Goal: Book appointment/travel/reservation

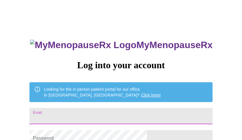
click at [130, 114] on input "Email" at bounding box center [120, 116] width 183 height 16
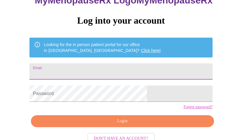
scroll to position [45, 0]
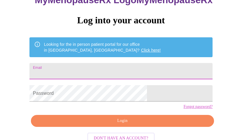
click at [124, 67] on input "Email" at bounding box center [120, 71] width 183 height 16
type input "[EMAIL_ADDRESS][DOMAIN_NAME]"
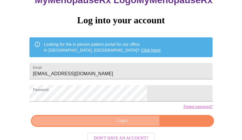
click at [128, 124] on span "Login" at bounding box center [123, 120] width 170 height 7
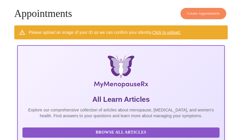
click at [168, 30] on link "Click to upload." at bounding box center [166, 32] width 29 height 5
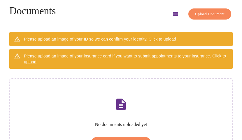
scroll to position [84, 0]
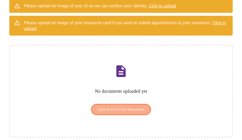
click at [128, 106] on span "Upload Your First Document" at bounding box center [121, 109] width 47 height 7
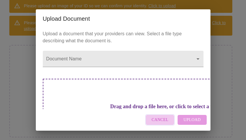
click at [162, 119] on span "Cancel" at bounding box center [160, 119] width 17 height 7
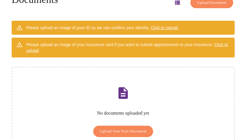
scroll to position [61, 0]
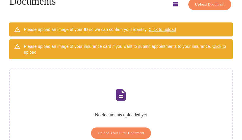
click at [163, 28] on span "Click to upload" at bounding box center [162, 29] width 27 height 5
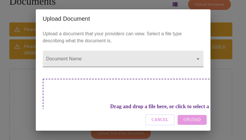
click at [192, 56] on body "MyMenopauseRx Appointments Messaging Labs Uploads Medications Community Refer a…" at bounding box center [122, 56] width 241 height 228
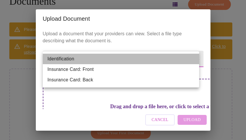
click at [188, 60] on li "Identification" at bounding box center [121, 59] width 156 height 10
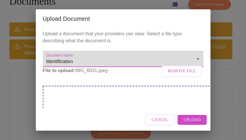
scroll to position [43, 0]
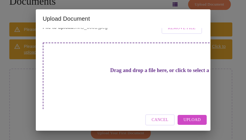
click at [194, 121] on span "Upload" at bounding box center [192, 119] width 17 height 7
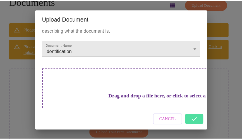
scroll to position [9, 0]
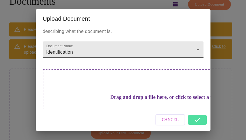
click at [194, 49] on body "MyMenopauseRx Appointments Messaging Labs Uploads Medications Community Refer a…" at bounding box center [122, 56] width 241 height 228
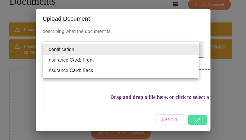
click at [189, 59] on li "Insurance Card: Front" at bounding box center [121, 60] width 156 height 10
type input "Insurance Card: Front"
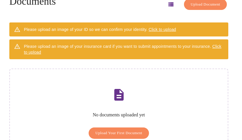
scroll to position [23, 0]
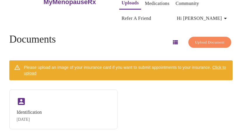
click at [222, 65] on span "Click to upload" at bounding box center [125, 70] width 202 height 10
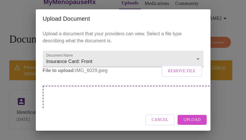
click at [195, 119] on span "Upload" at bounding box center [192, 119] width 17 height 7
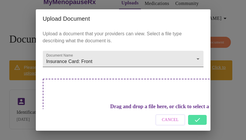
click at [193, 58] on body "MyMenopauseRx Appointments Messaging Labs Uploads Medications Community Refer a…" at bounding box center [122, 59] width 241 height 159
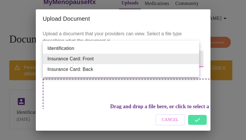
click at [177, 72] on li "Insurance Card: Back" at bounding box center [121, 69] width 156 height 10
type input "Insurance Card: Back"
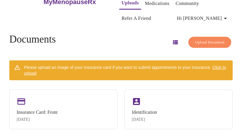
click at [222, 65] on span "Click to upload" at bounding box center [125, 70] width 202 height 10
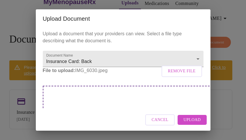
click at [196, 119] on span "Upload" at bounding box center [192, 119] width 17 height 7
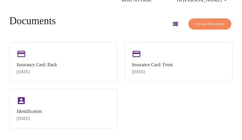
scroll to position [0, 0]
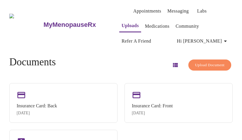
click at [143, 8] on link "Appointments" at bounding box center [147, 11] width 28 height 8
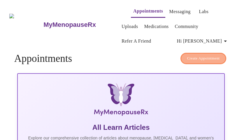
click at [202, 56] on span "Create Appointment" at bounding box center [203, 58] width 33 height 7
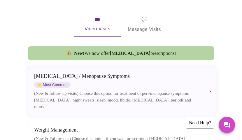
scroll to position [112, 0]
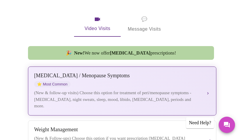
click at [179, 80] on div "[MEDICAL_DATA] / Menopause Symptoms ⭐ Most Common" at bounding box center [117, 80] width 167 height 15
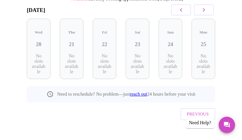
scroll to position [112, 0]
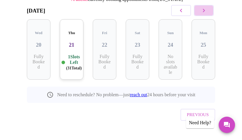
click at [205, 10] on icon "button" at bounding box center [203, 10] width 7 height 7
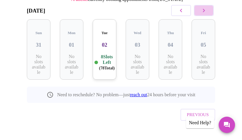
click at [205, 10] on icon "button" at bounding box center [203, 10] width 7 height 7
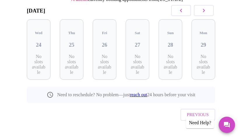
click at [205, 10] on icon "button" at bounding box center [203, 10] width 7 height 7
click at [183, 12] on icon "button" at bounding box center [180, 10] width 7 height 7
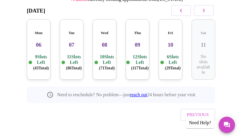
click at [39, 54] on p "9 Slots Left ( 43 Total)" at bounding box center [41, 62] width 16 height 17
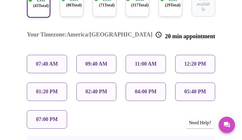
scroll to position [156, 0]
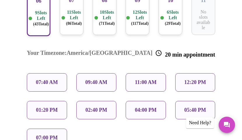
click at [154, 79] on p "11:00 AM" at bounding box center [146, 82] width 22 height 6
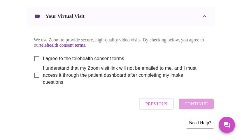
scroll to position [351, 0]
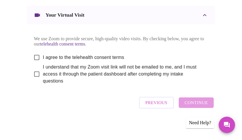
click at [35, 63] on input "I agree to the telehealth consent terms" at bounding box center [37, 57] width 12 height 12
checkbox input "true"
click at [33, 80] on input "I understand that my Zoom visit link will not be emailed to me, and I must acce…" at bounding box center [37, 74] width 12 height 12
checkbox input "true"
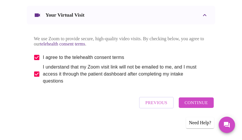
scroll to position [370, 0]
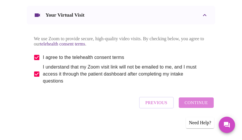
click at [202, 105] on span "Continue" at bounding box center [195, 103] width 23 height 8
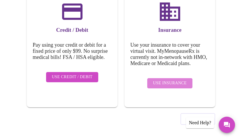
click at [175, 80] on span "Use Insurance" at bounding box center [169, 83] width 33 height 7
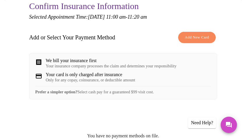
scroll to position [84, 0]
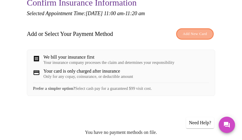
click at [195, 35] on span "Add New Card" at bounding box center [195, 34] width 24 height 7
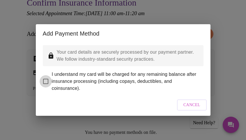
click at [47, 77] on input "I understand my card will be charged for any remaining balance after insurance …" at bounding box center [46, 81] width 12 height 12
checkbox input "true"
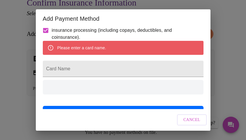
scroll to position [64, 0]
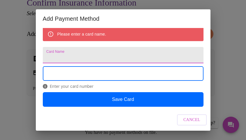
click at [125, 50] on input "Card Name" at bounding box center [123, 55] width 161 height 16
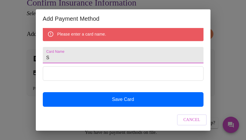
scroll to position [47, 0]
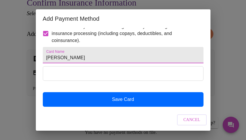
type input "[PERSON_NAME]"
click at [151, 85] on div at bounding box center [123, 79] width 161 height 26
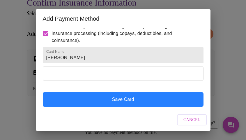
click at [143, 98] on button "Save Card" at bounding box center [123, 99] width 161 height 15
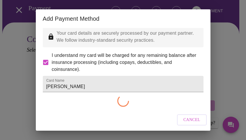
checkbox input "false"
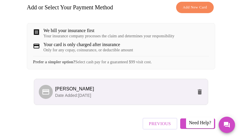
scroll to position [136, 0]
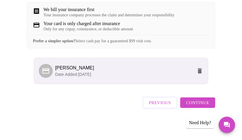
click at [196, 103] on span "Continue" at bounding box center [197, 103] width 23 height 8
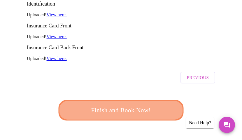
click at [153, 105] on span "Finish and Book Now!" at bounding box center [120, 110] width 113 height 11
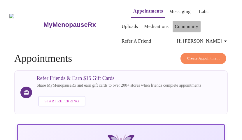
click at [175, 25] on link "Community" at bounding box center [187, 26] width 24 height 8
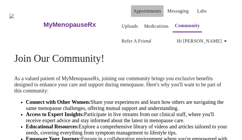
click at [136, 9] on link "Appointments" at bounding box center [147, 11] width 28 height 8
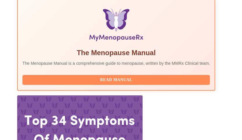
scroll to position [246, 0]
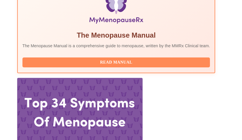
drag, startPoint x: 110, startPoint y: 46, endPoint x: 33, endPoint y: 47, distance: 76.9
copy h3 "With [PERSON_NAME], WHNP-[GEOGRAPHIC_DATA]"
